Goal: Obtain resource: Download file/media

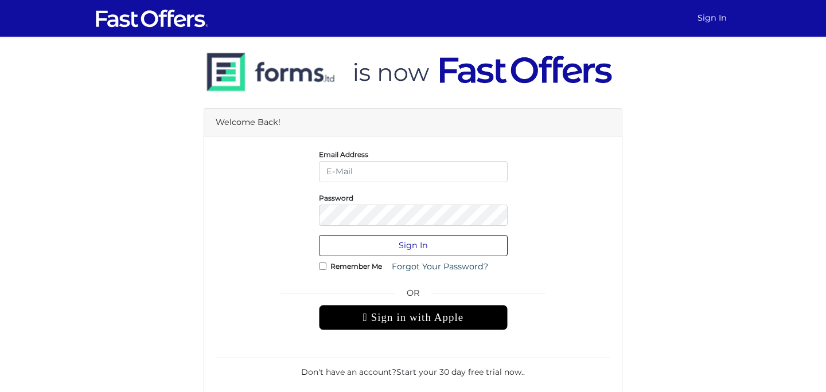
type input "[EMAIL_ADDRESS][DOMAIN_NAME]"
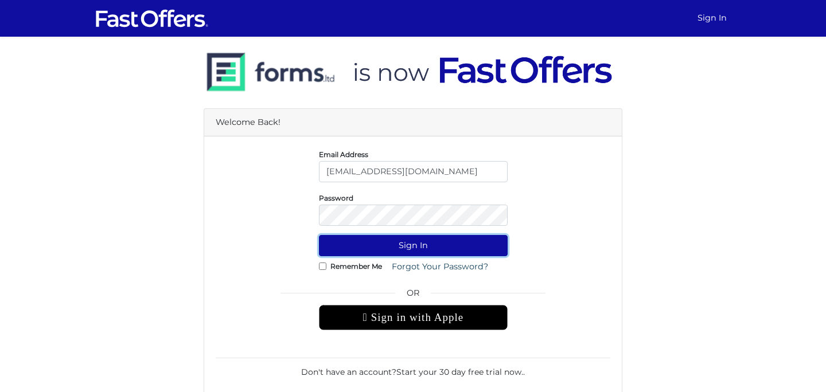
click at [396, 248] on button "Sign In" at bounding box center [413, 245] width 189 height 21
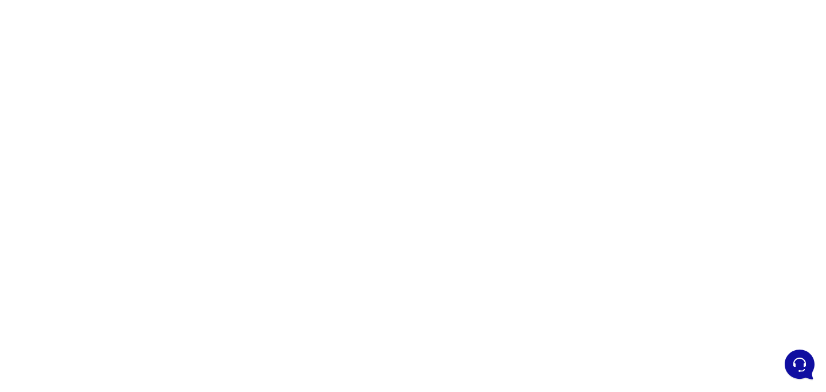
scroll to position [49, 0]
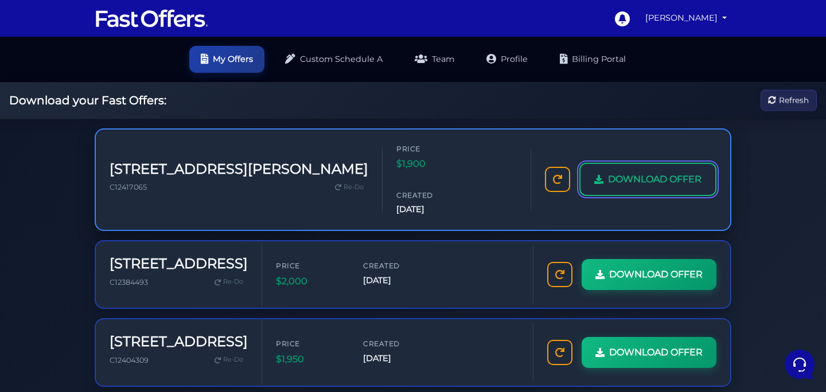
click at [667, 171] on link "DOWNLOAD OFFER" at bounding box center [647, 179] width 137 height 33
